Goal: Navigation & Orientation: Find specific page/section

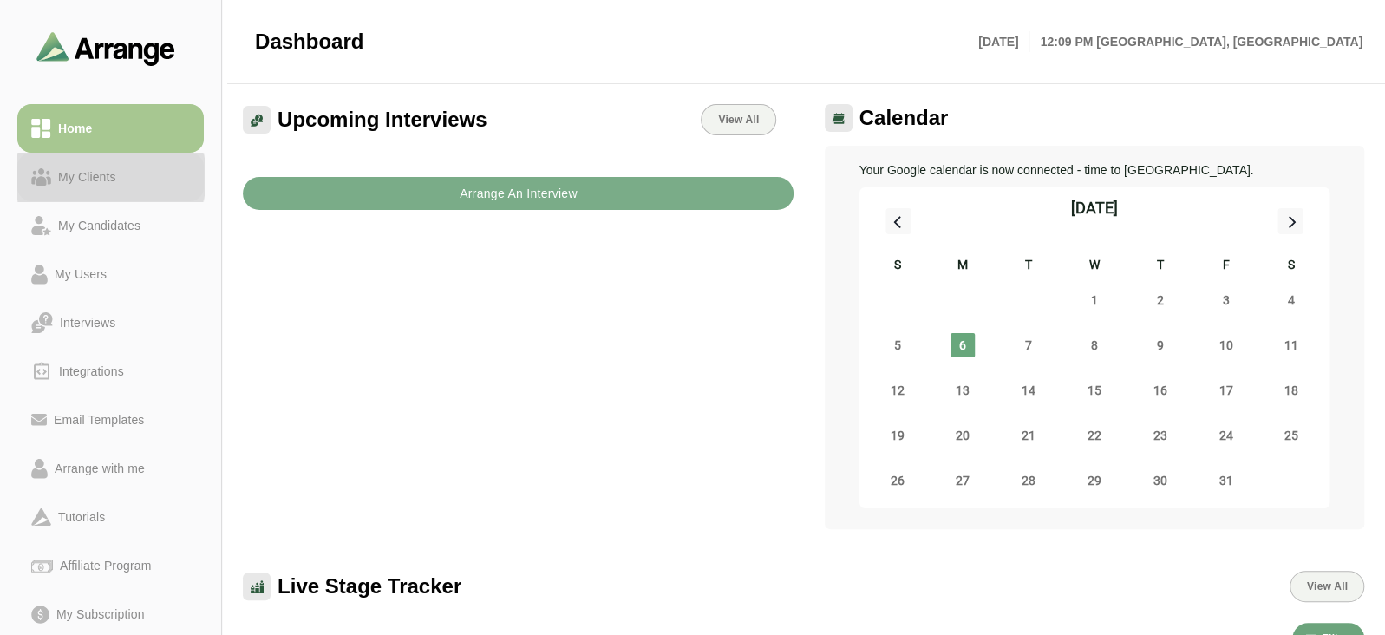
click at [114, 171] on div "My Clients" at bounding box center [87, 177] width 72 height 21
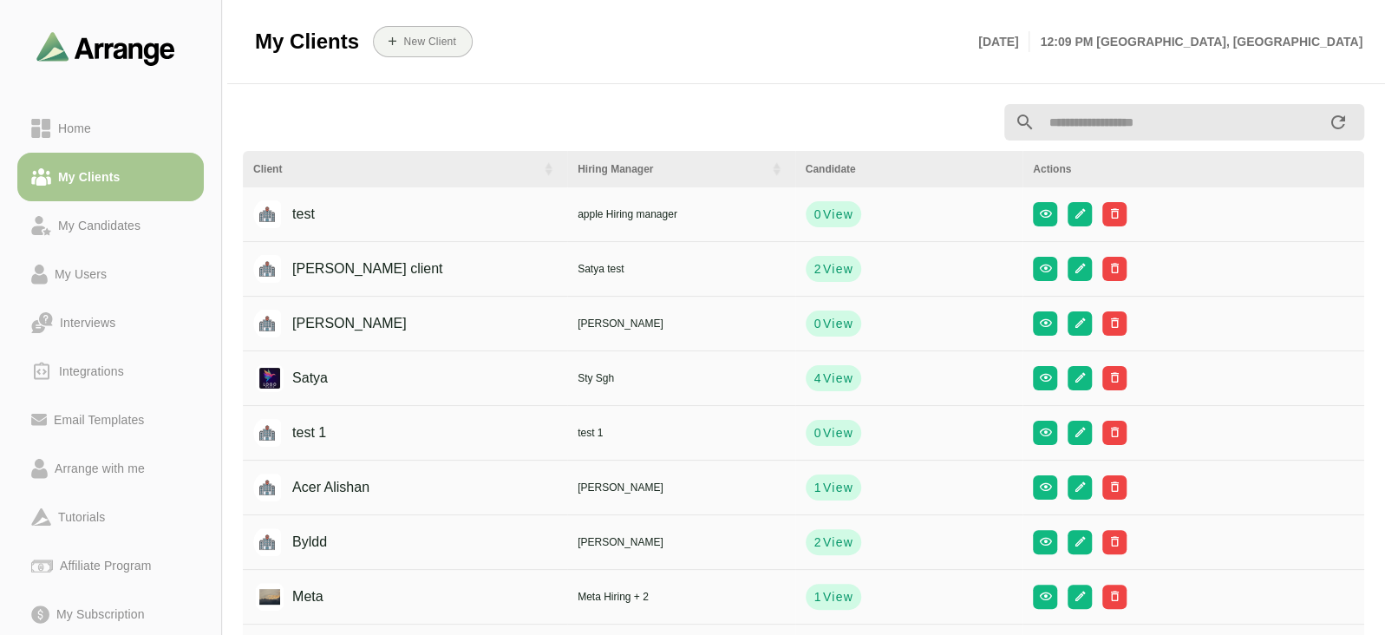
click at [143, 58] on img at bounding box center [105, 48] width 139 height 34
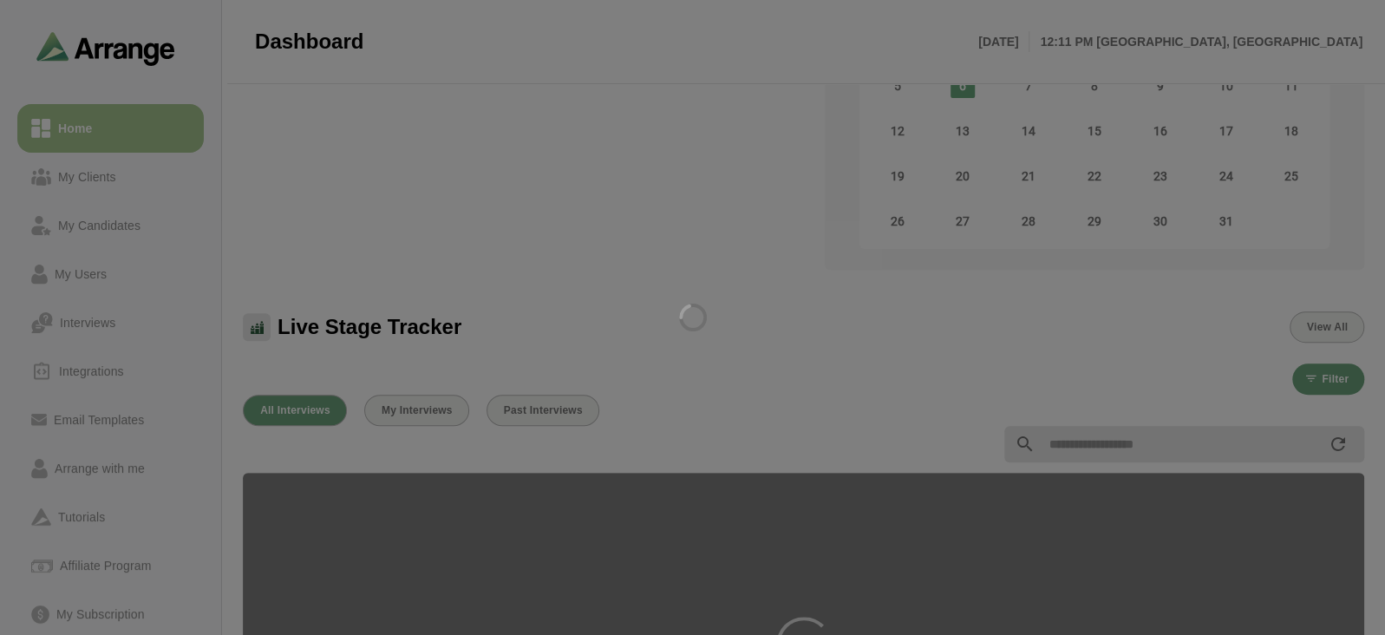
scroll to position [271, 0]
